Goal: Navigation & Orientation: Find specific page/section

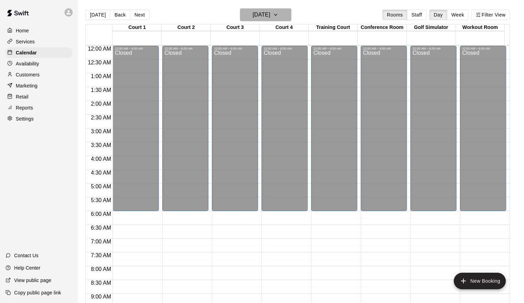
scroll to position [322, 0]
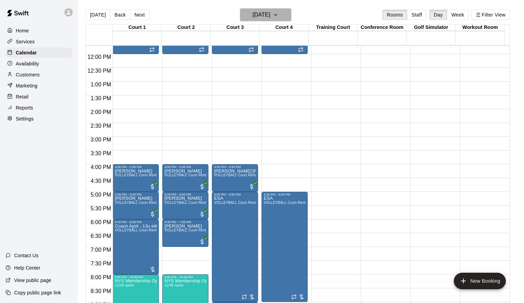
click at [278, 13] on icon "button" at bounding box center [276, 15] width 6 height 8
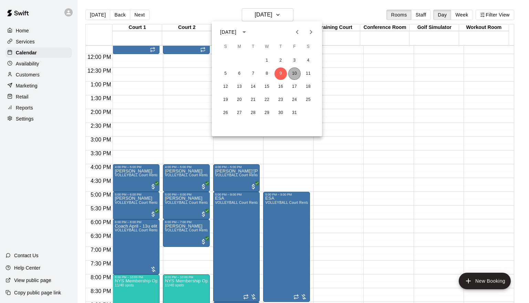
click at [294, 74] on button "10" at bounding box center [294, 74] width 12 height 12
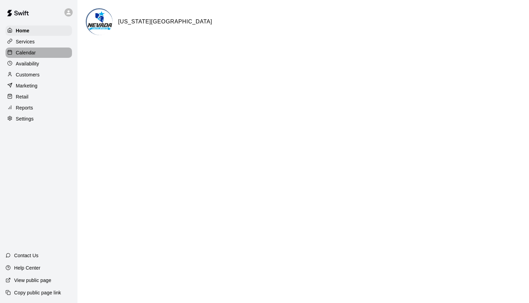
click at [56, 54] on div "Calendar" at bounding box center [39, 53] width 66 height 10
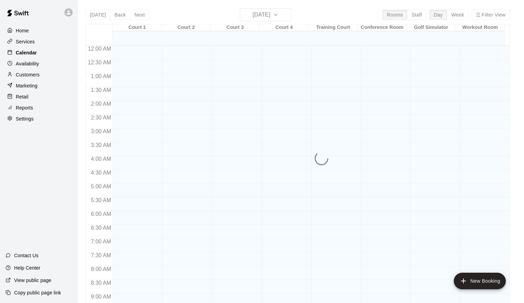
scroll to position [353, 0]
